Goal: Task Accomplishment & Management: Manage account settings

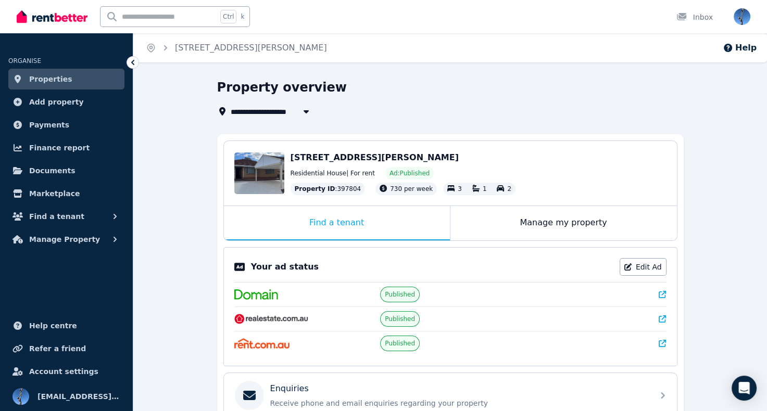
click at [565, 93] on div "Property overview" at bounding box center [447, 89] width 460 height 20
click at [702, 20] on div "Inbox" at bounding box center [694, 17] width 36 height 10
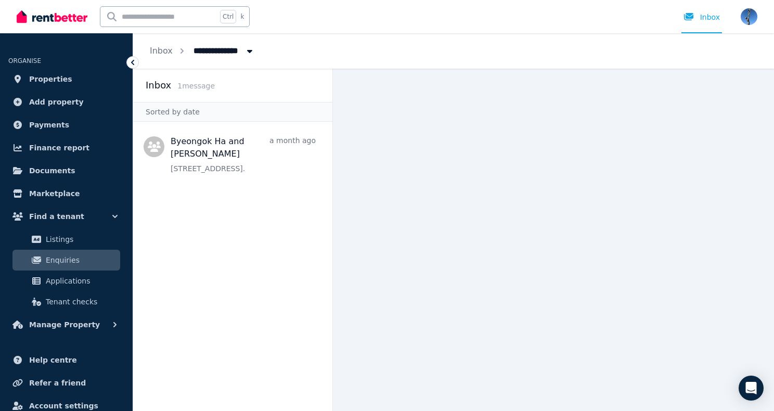
click at [223, 49] on span "All Properties" at bounding box center [227, 50] width 81 height 17
type input "**********"
click at [402, 198] on main at bounding box center [553, 240] width 441 height 342
click at [173, 87] on div "Inbox 1 message" at bounding box center [233, 85] width 174 height 15
click at [710, 20] on div "Inbox" at bounding box center [702, 17] width 36 height 10
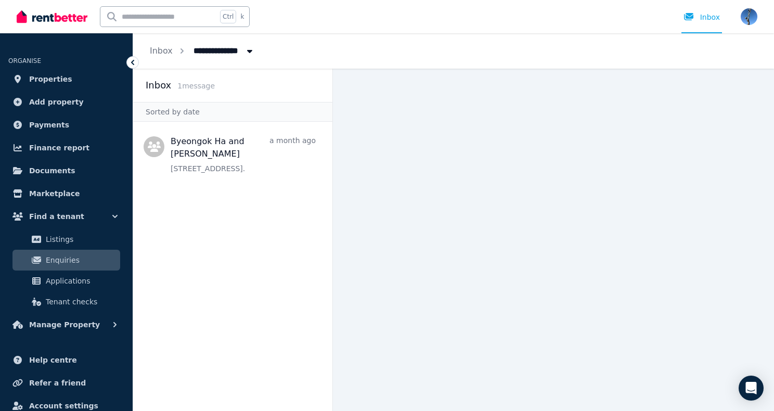
click at [131, 63] on icon at bounding box center [133, 62] width 10 height 10
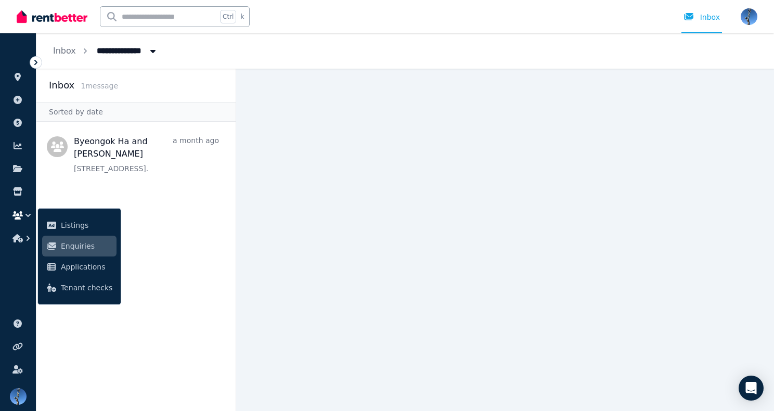
click at [327, 312] on main at bounding box center [505, 240] width 538 height 342
click at [80, 247] on span "Enquiries" at bounding box center [87, 246] width 52 height 12
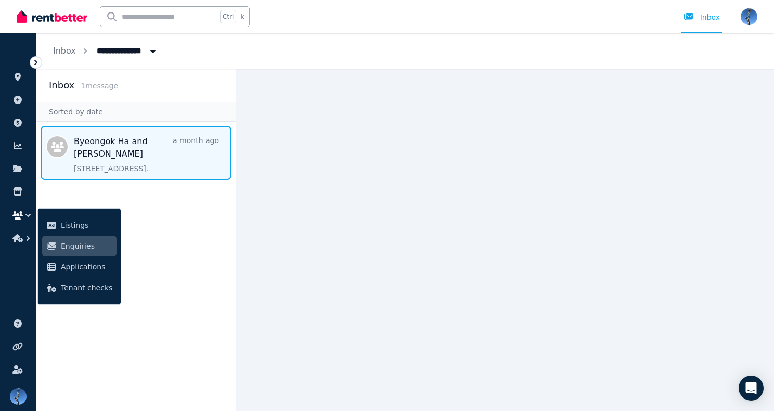
click at [87, 149] on span "Message list" at bounding box center [135, 153] width 199 height 54
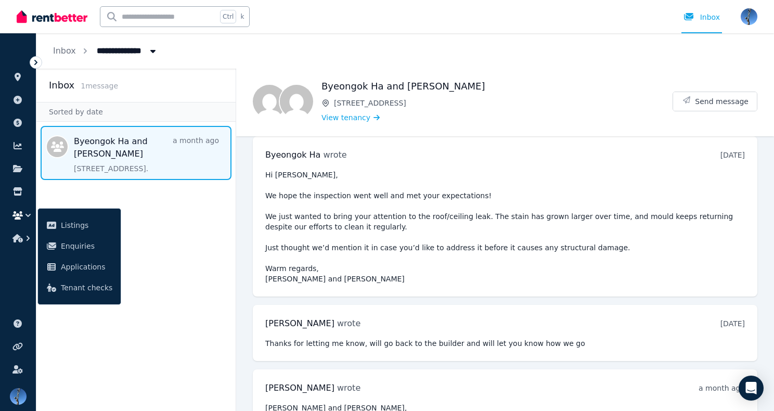
scroll to position [3783, 0]
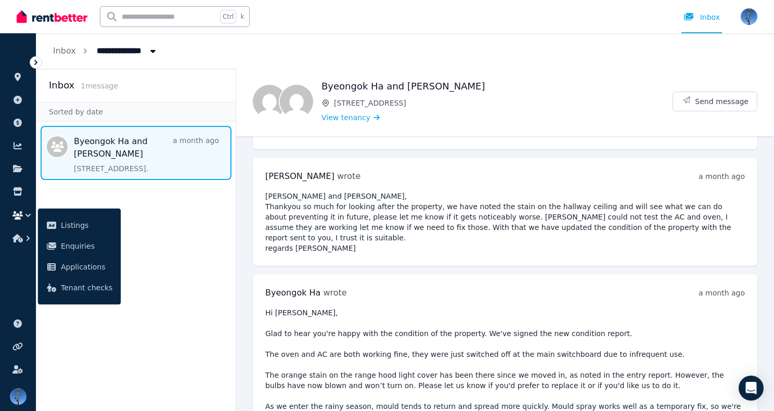
click at [161, 218] on aside "Inbox 1 message Sorted by date [PERSON_NAME] and [PERSON_NAME] a month ago [STR…" at bounding box center [136, 240] width 200 height 342
click at [141, 245] on aside "Inbox 1 message Sorted by date [PERSON_NAME] and [PERSON_NAME] a month ago [STR…" at bounding box center [136, 240] width 200 height 342
click at [536, 91] on h1 "Byeongok Ha and [PERSON_NAME]" at bounding box center [497, 86] width 351 height 15
click at [178, 242] on aside "Inbox 1 message Sorted by date [PERSON_NAME] and [PERSON_NAME] a month ago [STR…" at bounding box center [136, 240] width 200 height 342
click at [161, 242] on aside "Inbox 1 message Sorted by date [PERSON_NAME] and [PERSON_NAME] a month ago [STR…" at bounding box center [136, 240] width 200 height 342
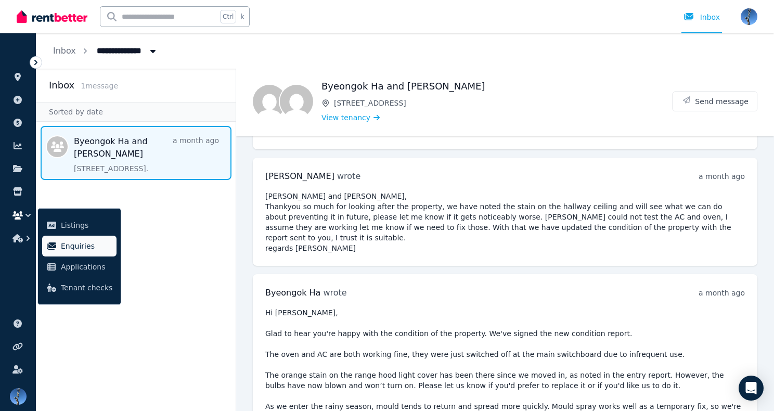
click at [83, 244] on span "Enquiries" at bounding box center [87, 246] width 52 height 12
click at [78, 223] on span "Listings" at bounding box center [87, 225] width 52 height 12
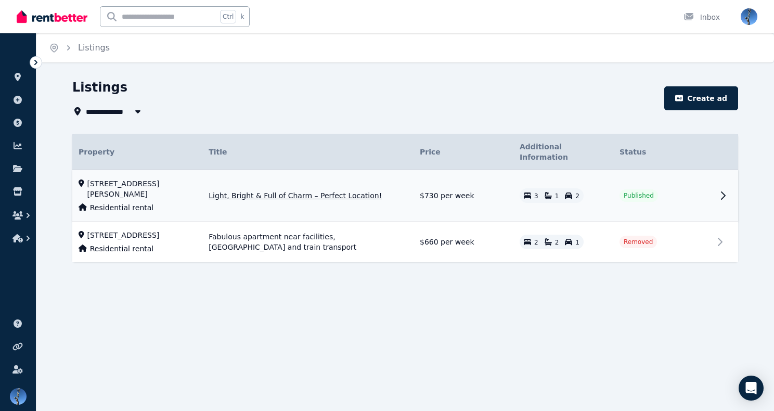
click at [230, 190] on span "Light, Bright & Full of Charm – Perfect Location!" at bounding box center [295, 195] width 173 height 10
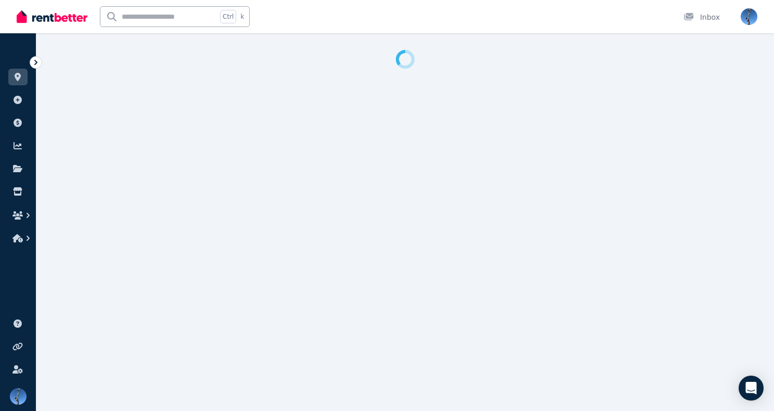
select select "**"
select select "**********"
